Goal: Information Seeking & Learning: Learn about a topic

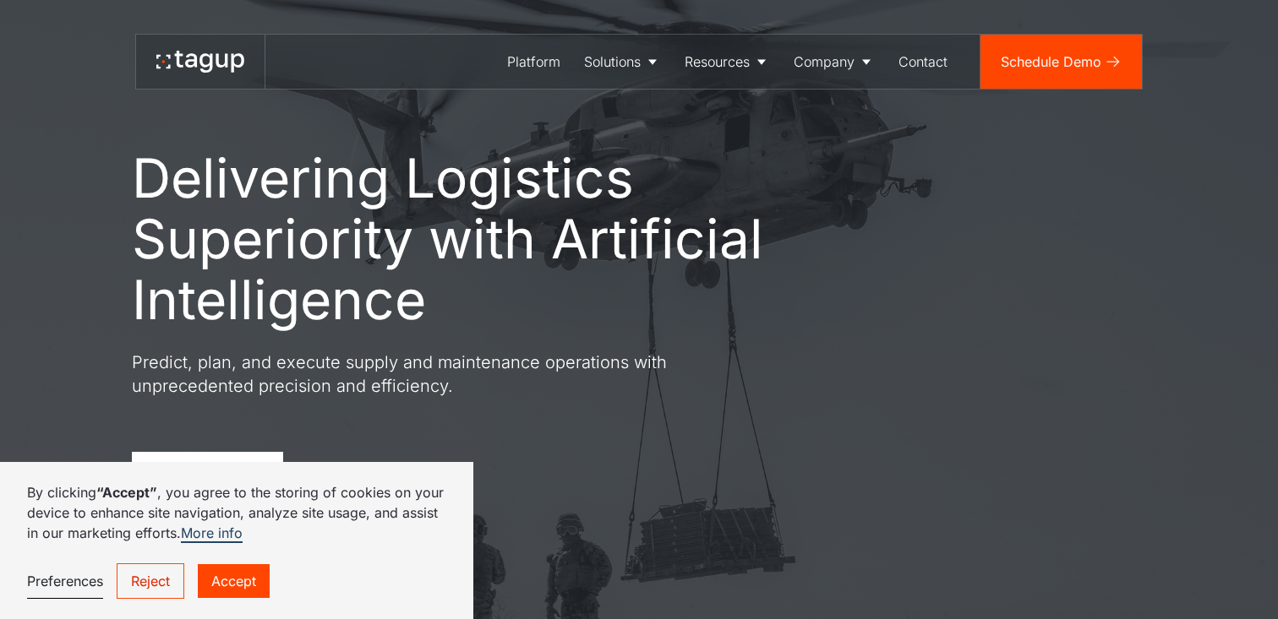
click at [171, 574] on link "Reject" at bounding box center [151, 581] width 68 height 35
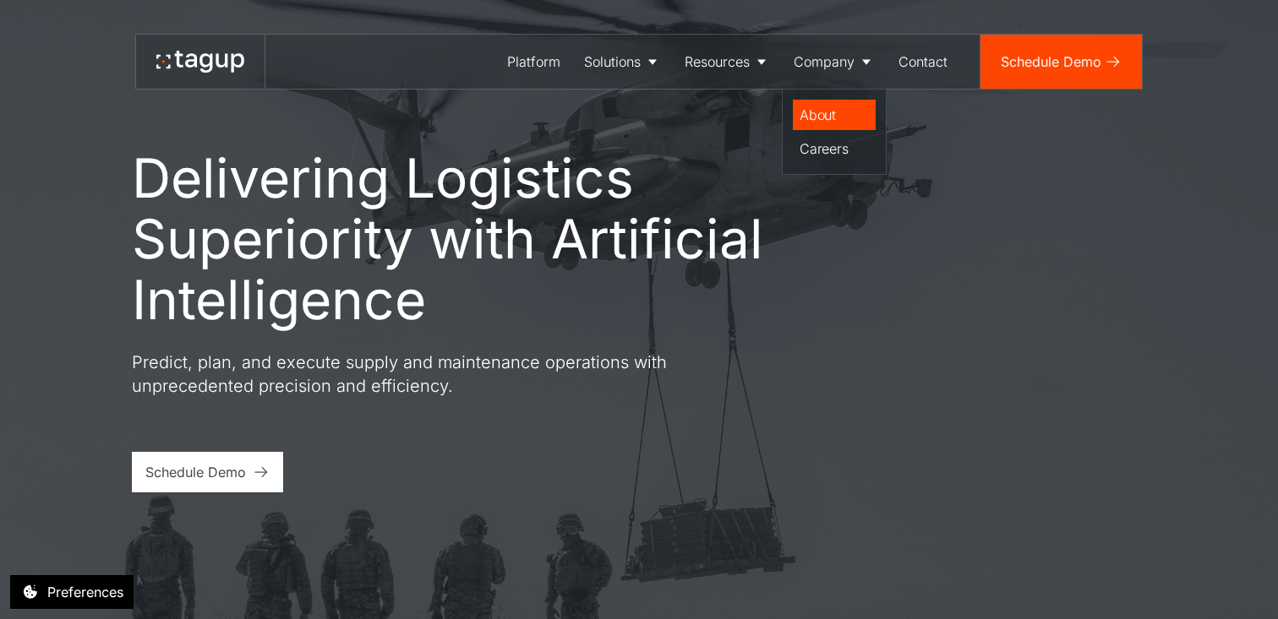
click at [832, 117] on div "About" at bounding box center [833, 115] width 69 height 20
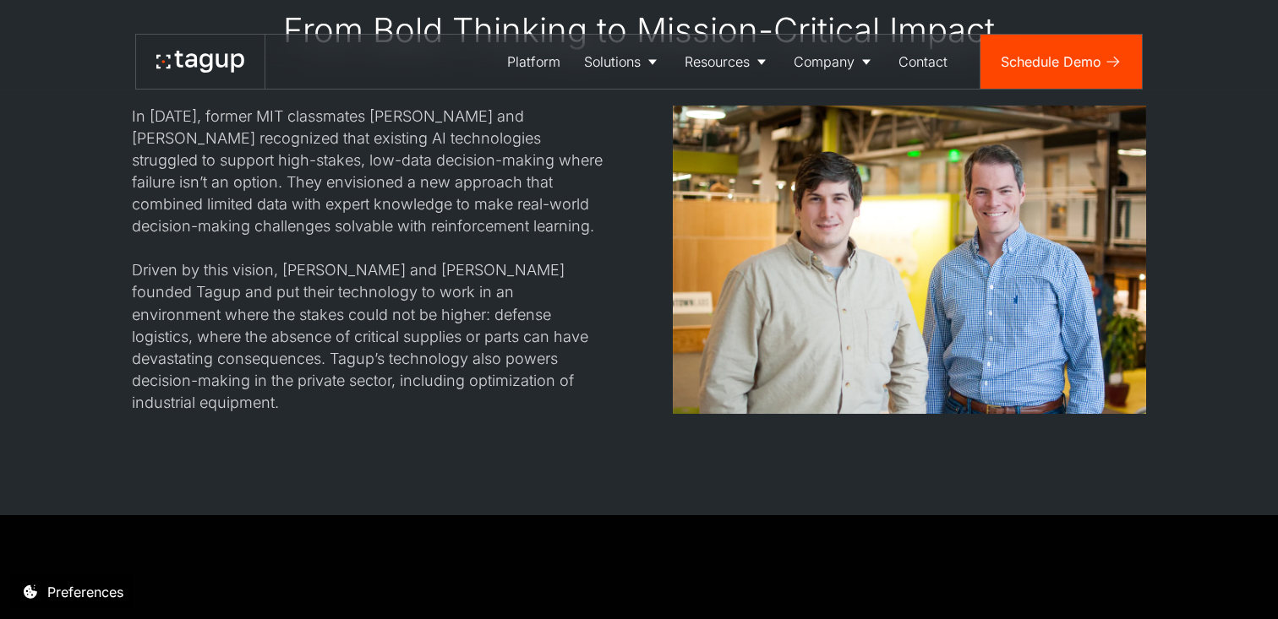
scroll to position [1557, 0]
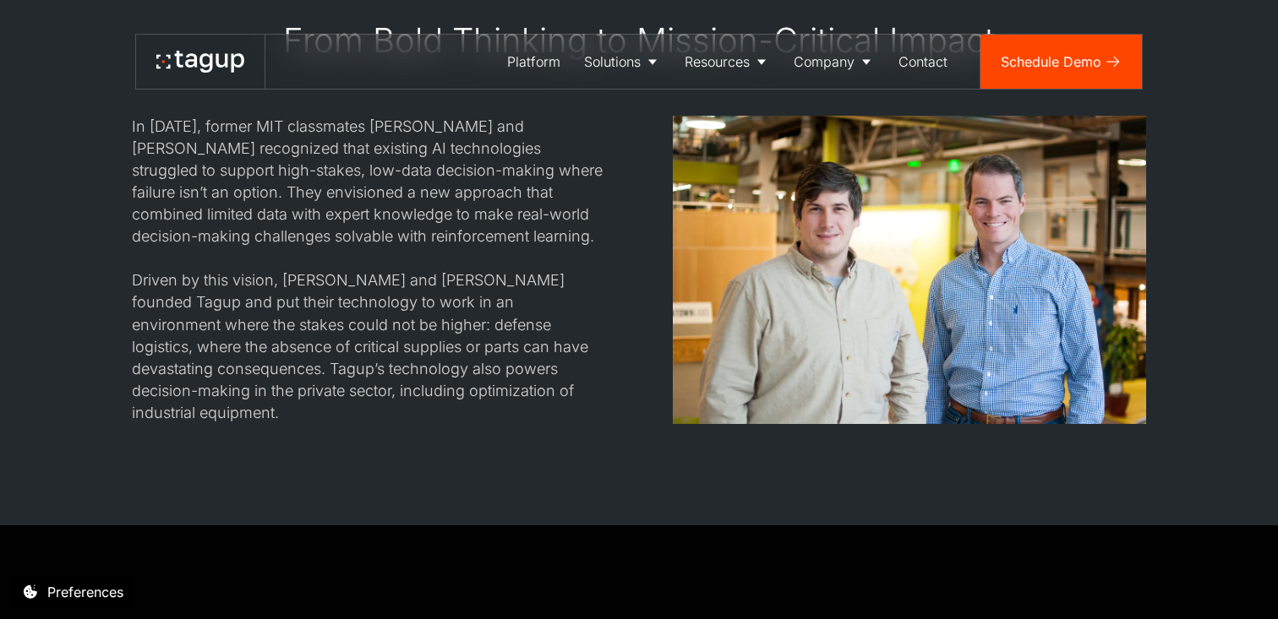
click at [411, 167] on div "In 2017, former MIT classmates Jon Garrity and Will Vega-Brown recognized that …" at bounding box center [368, 270] width 473 height 308
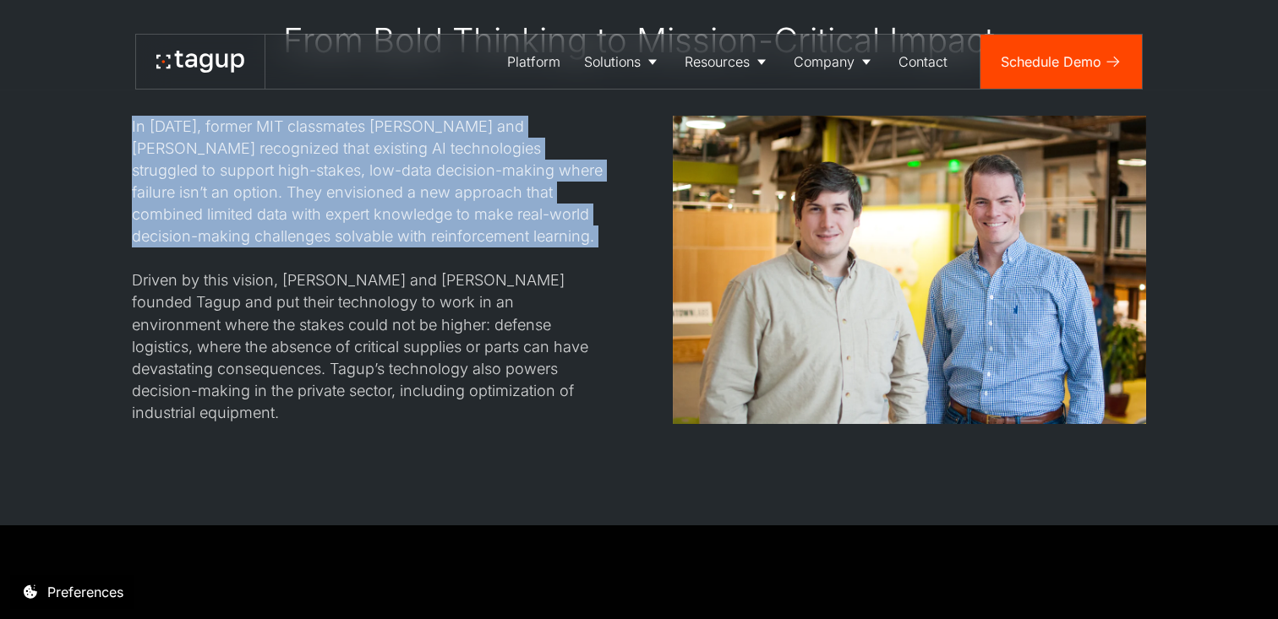
click at [411, 167] on div "In 2017, former MIT classmates Jon Garrity and Will Vega-Brown recognized that …" at bounding box center [368, 270] width 473 height 308
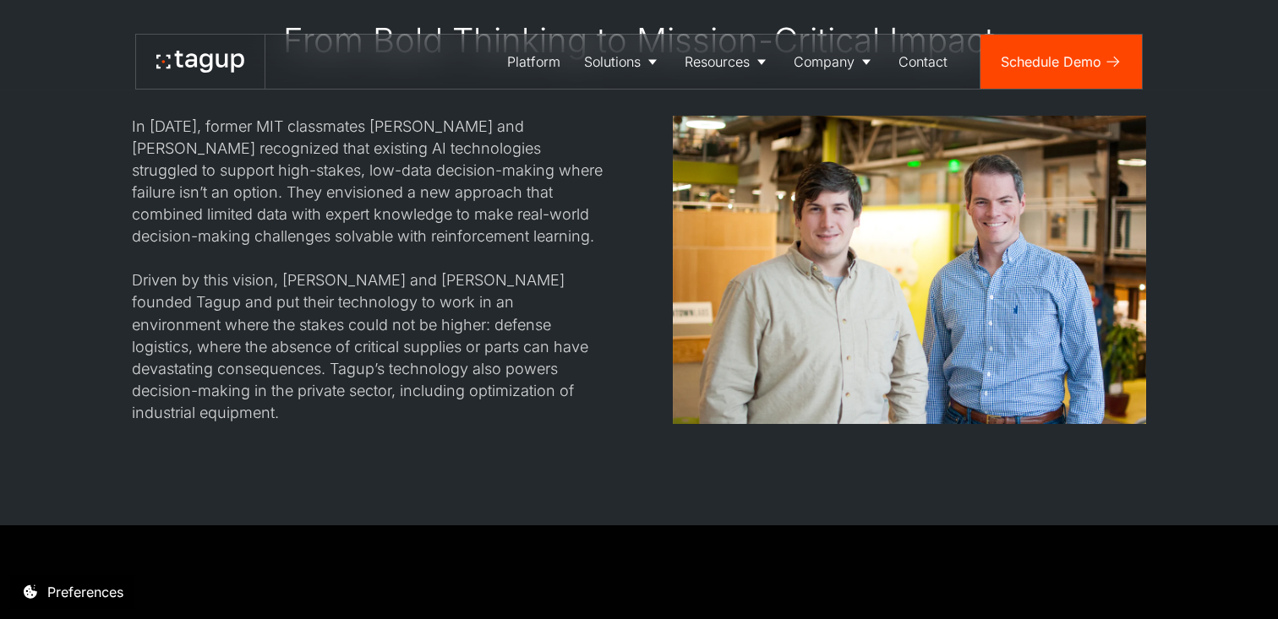
click at [411, 167] on div "In 2017, former MIT classmates Jon Garrity and Will Vega-Brown recognized that …" at bounding box center [368, 270] width 473 height 308
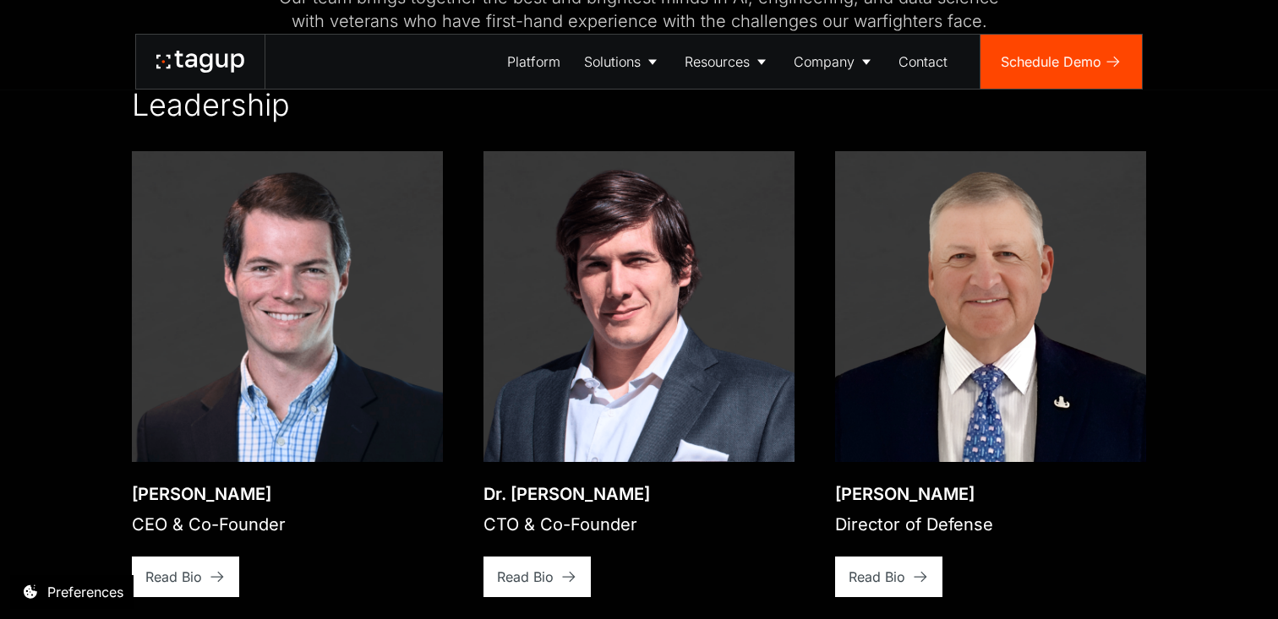
scroll to position [2343, 0]
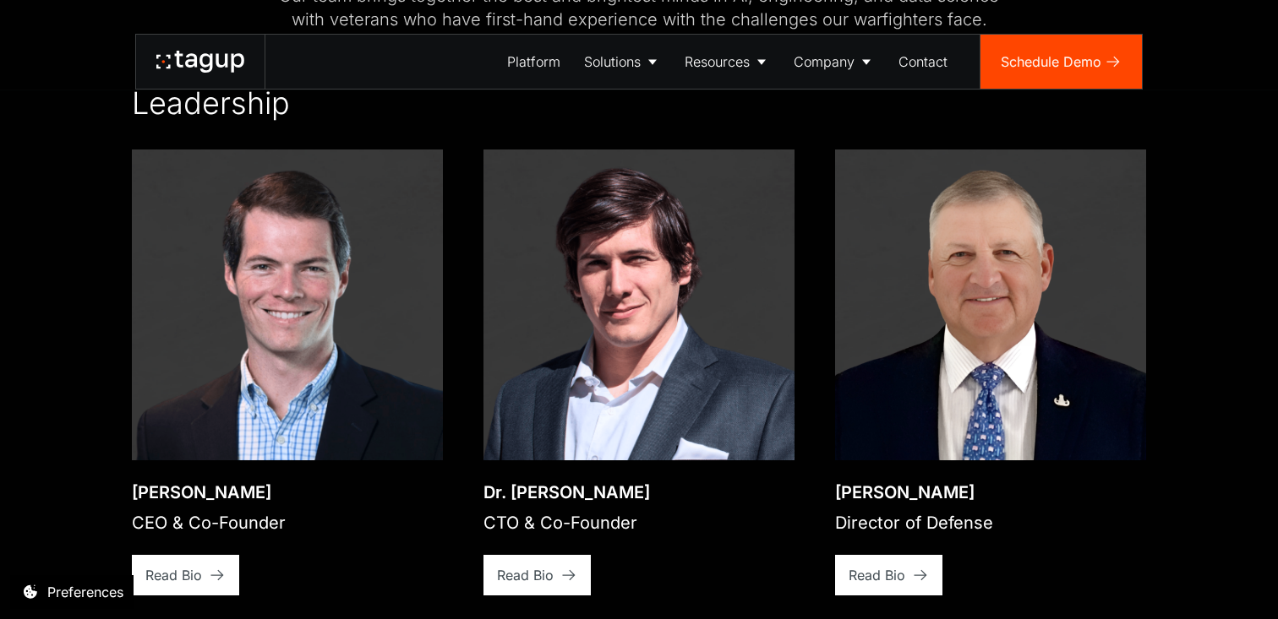
click at [501, 481] on div "Dr. Will Vega-Brown" at bounding box center [566, 493] width 166 height 24
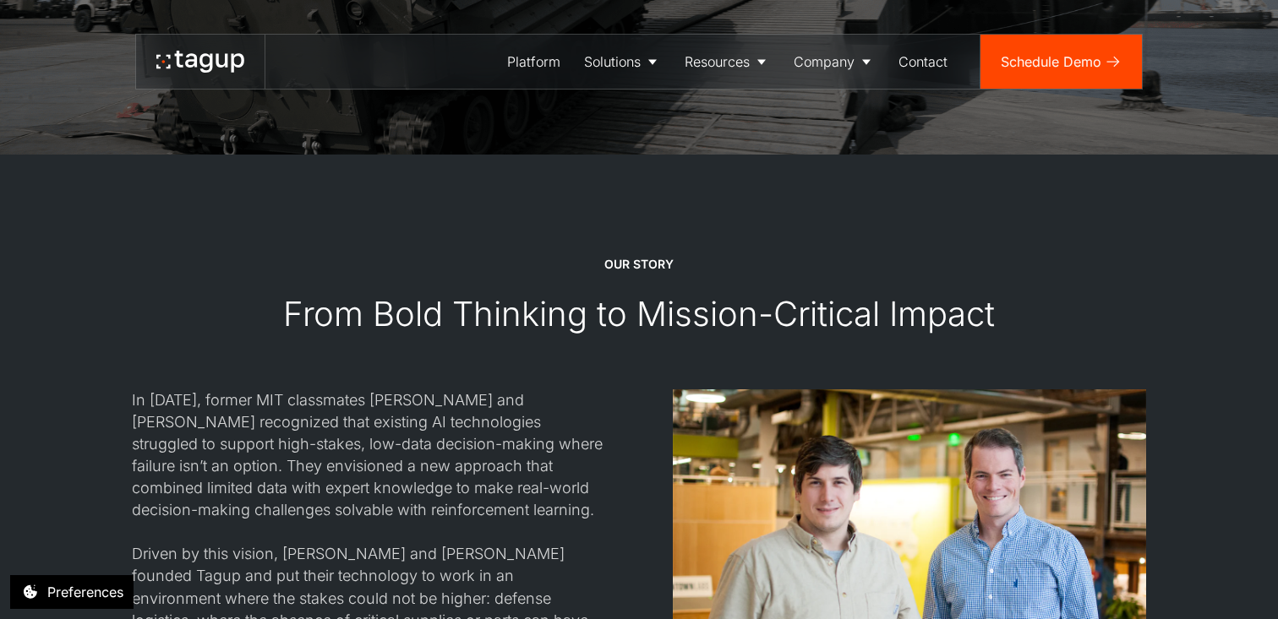
scroll to position [1149, 0]
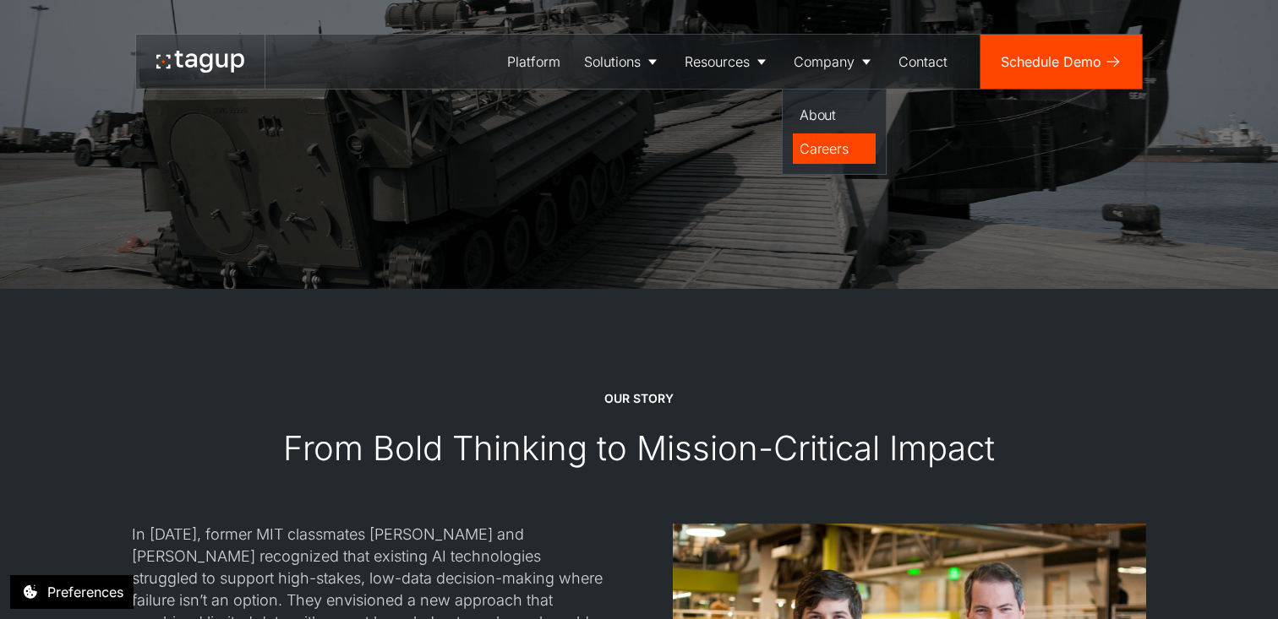
click at [827, 149] on div "Careers" at bounding box center [833, 149] width 69 height 20
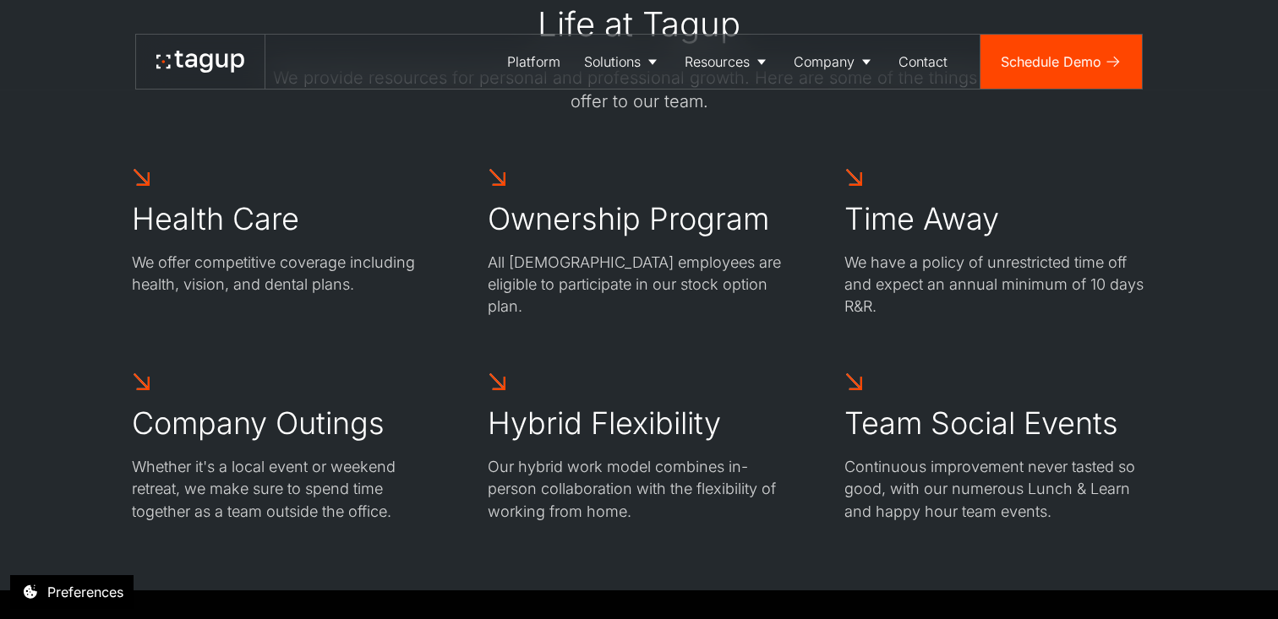
scroll to position [2291, 0]
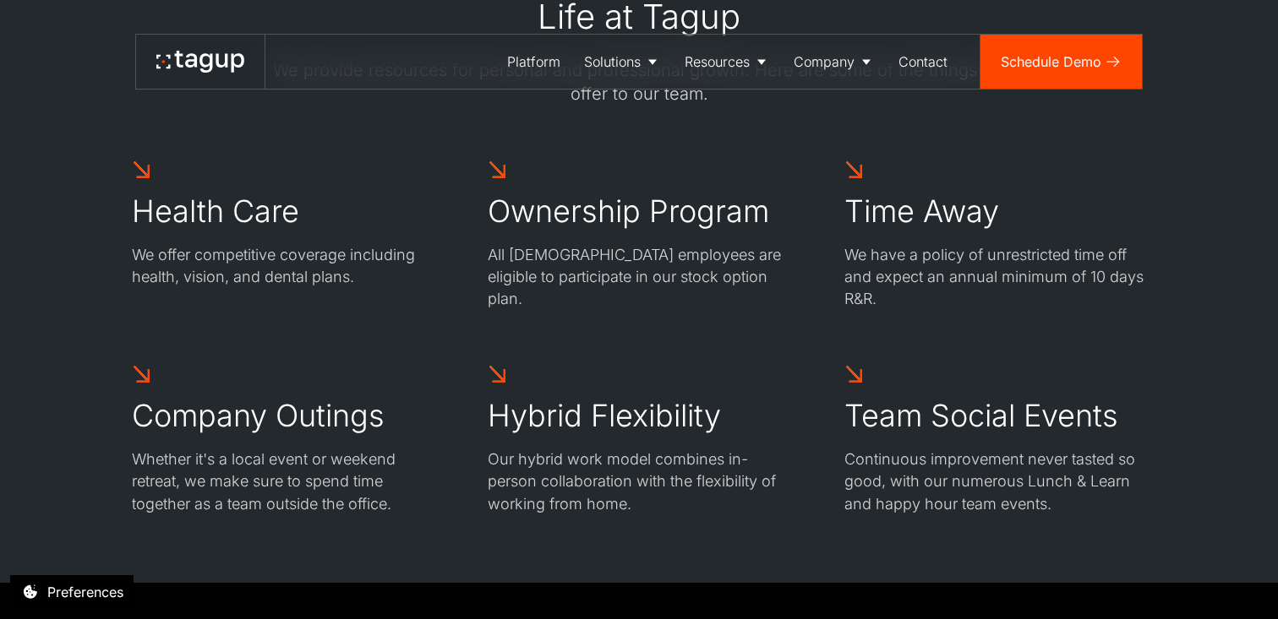
click at [554, 223] on h2 "Ownership Program" at bounding box center [628, 212] width 281 height 37
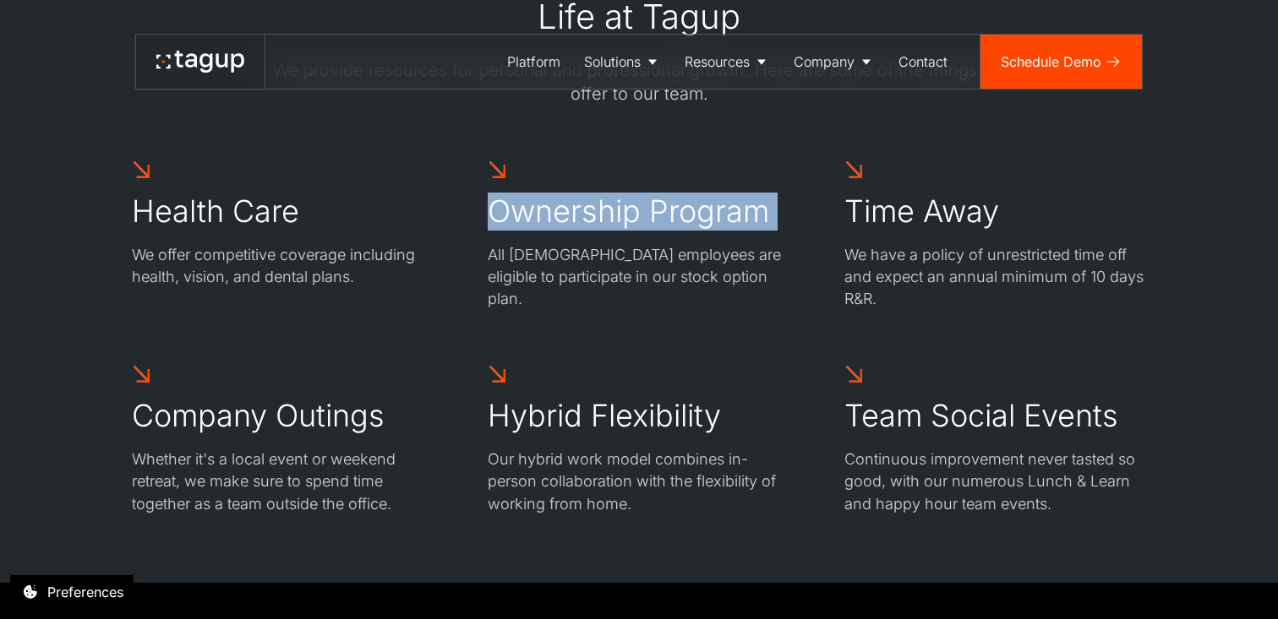
click at [554, 223] on h2 "Ownership Program" at bounding box center [628, 212] width 281 height 37
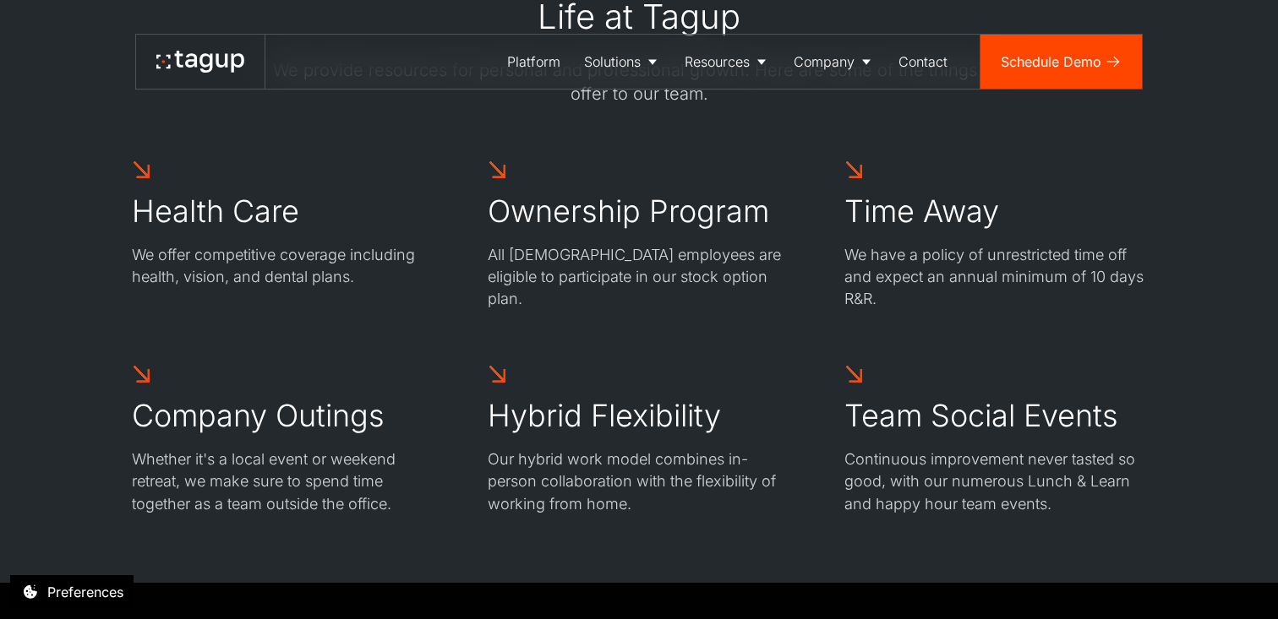
click at [554, 223] on h2 "Ownership Program" at bounding box center [628, 212] width 281 height 37
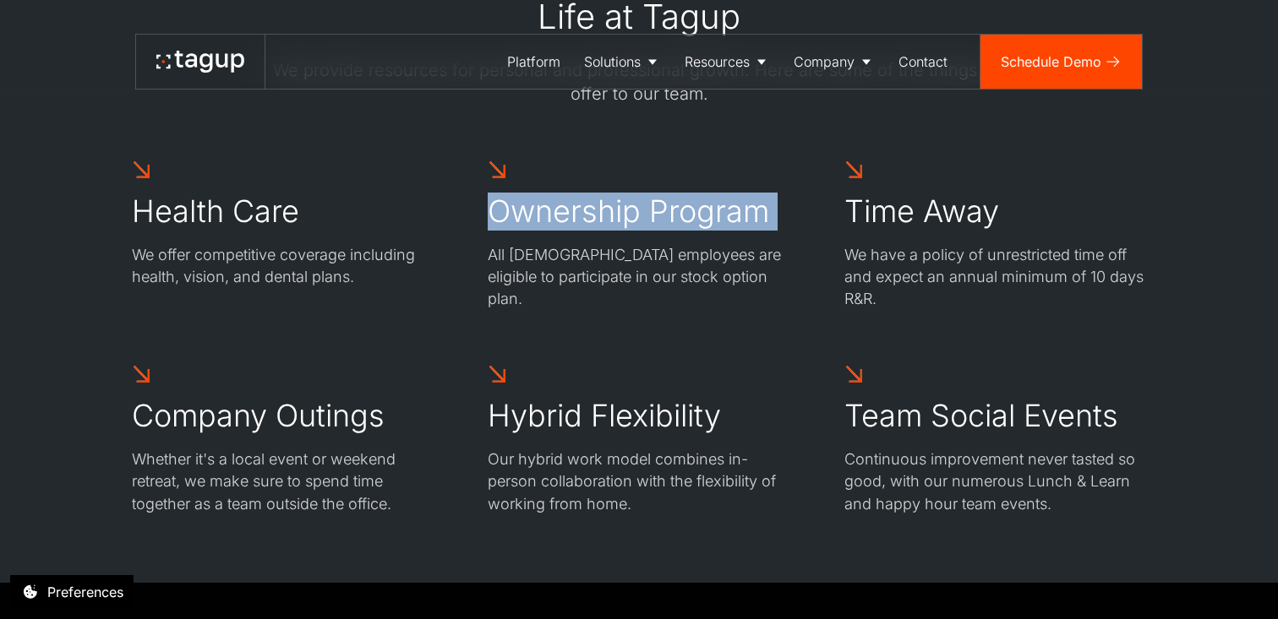
click at [631, 213] on h2 "Ownership Program" at bounding box center [628, 212] width 281 height 37
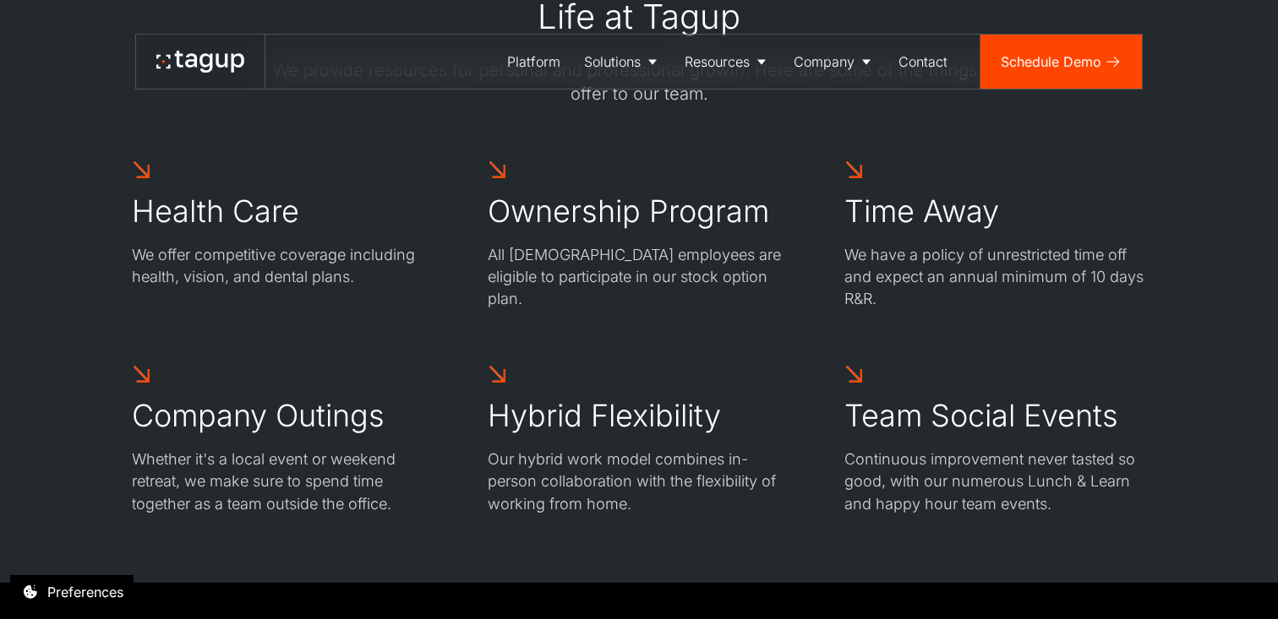
click at [631, 213] on h2 "Ownership Program" at bounding box center [628, 212] width 281 height 37
click at [639, 214] on h2 "Ownership Program" at bounding box center [628, 212] width 281 height 37
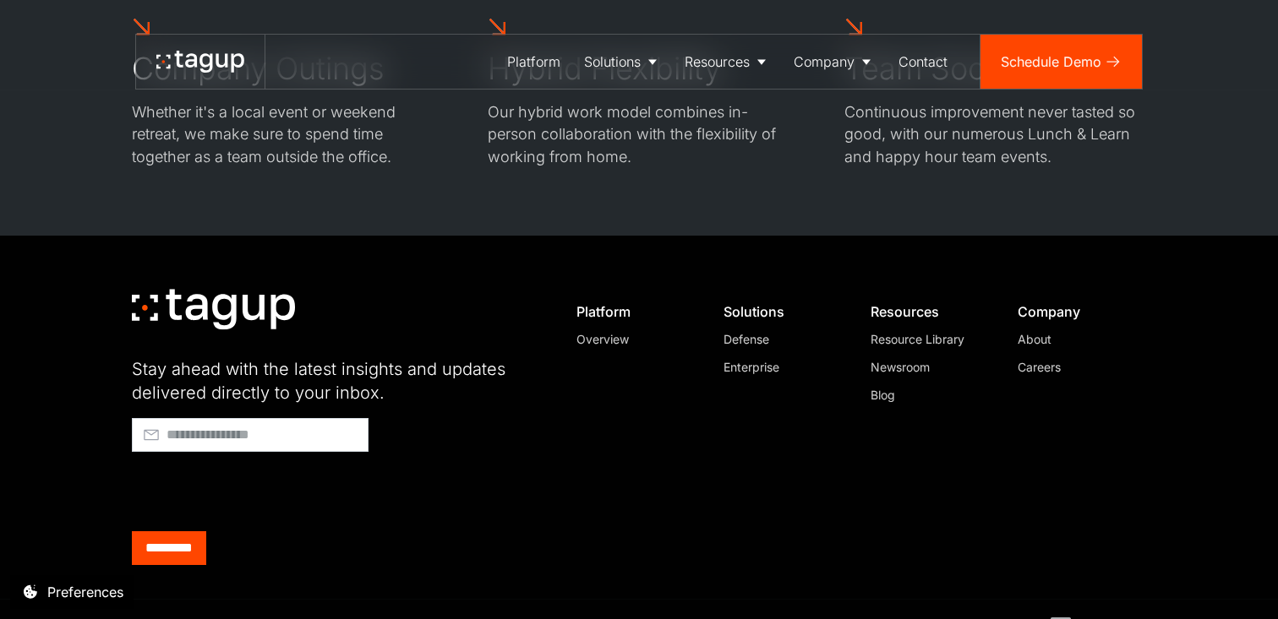
scroll to position [2671, 0]
